Goal: Answer question/provide support

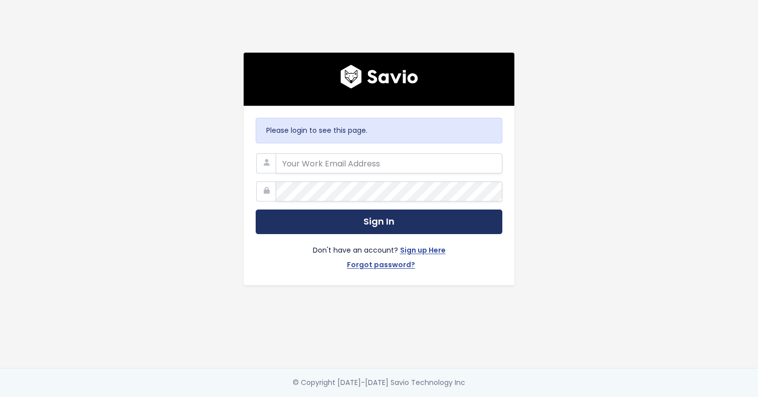
type input "[EMAIL_ADDRESS][DOMAIN_NAME]"
click at [372, 221] on button "Sign In" at bounding box center [379, 221] width 247 height 25
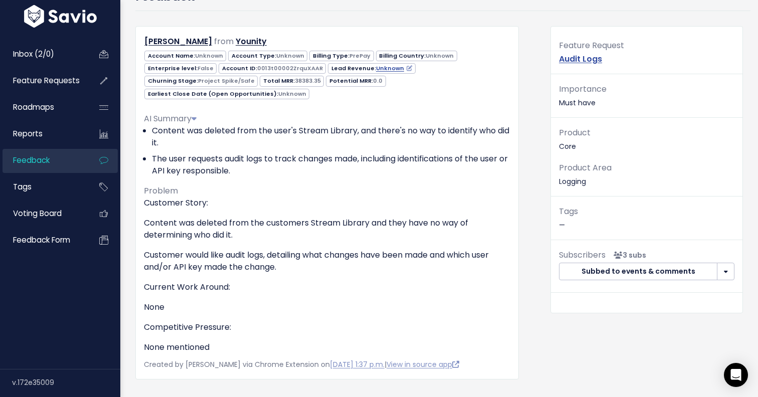
scroll to position [86, 0]
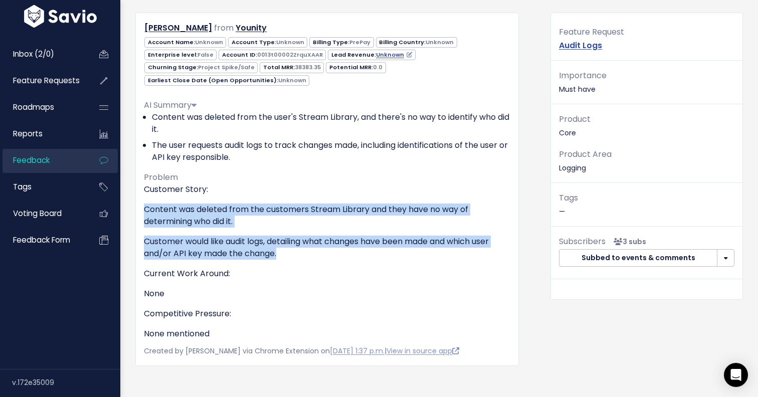
drag, startPoint x: 288, startPoint y: 245, endPoint x: 142, endPoint y: 197, distance: 153.1
click at [142, 197] on div "[PERSON_NAME] from Younity Unknown Unknown" at bounding box center [326, 189] width 383 height 353
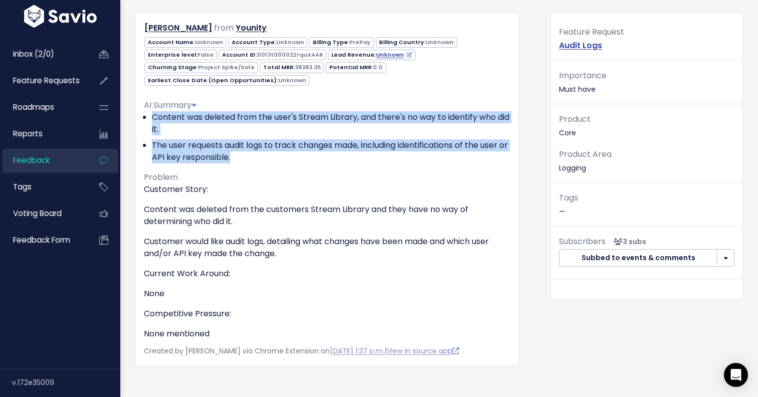
drag, startPoint x: 148, startPoint y: 102, endPoint x: 240, endPoint y: 142, distance: 100.3
click at [240, 142] on ul "Content was deleted from the user's Stream Library, and there's no way to ident…" at bounding box center [327, 137] width 366 height 52
copy ul "Content was deleted from the user's Stream Library, and there's no way to ident…"
